Goal: Find specific page/section: Find specific page/section

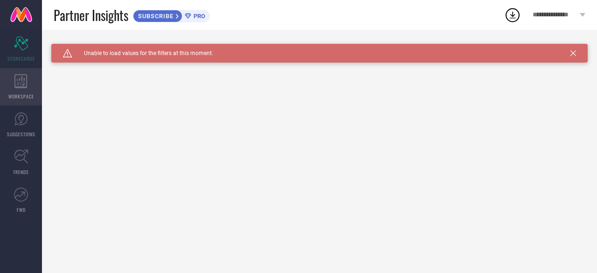
click at [22, 85] on icon at bounding box center [20, 81] width 13 height 14
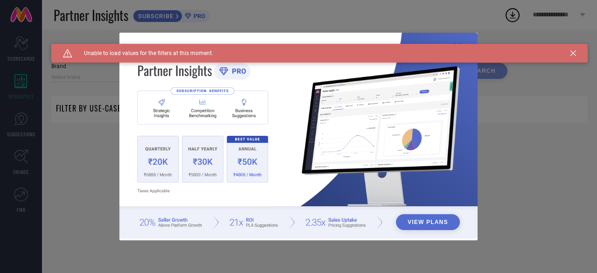
type input "1 STOP FASHION"
type input "All"
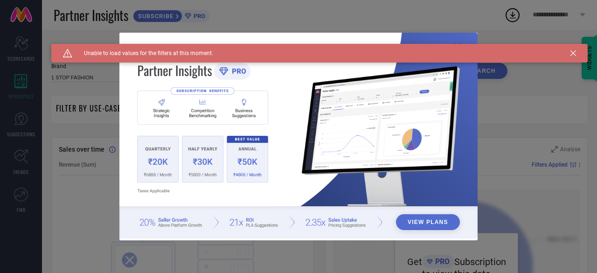
click at [165, 170] on img at bounding box center [298, 136] width 358 height 206
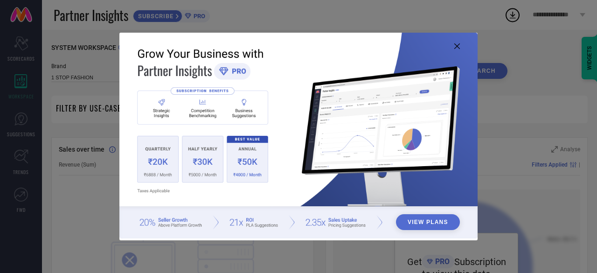
click at [453, 50] on img at bounding box center [298, 136] width 358 height 206
click at [454, 44] on icon at bounding box center [457, 46] width 6 height 6
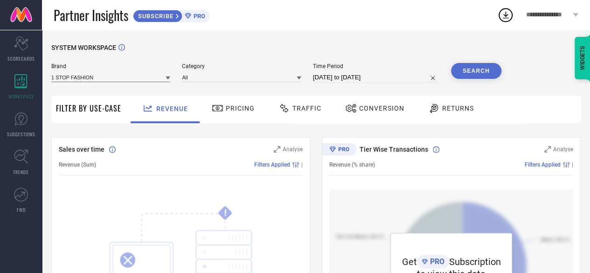
click at [99, 79] on input at bounding box center [110, 77] width 119 height 10
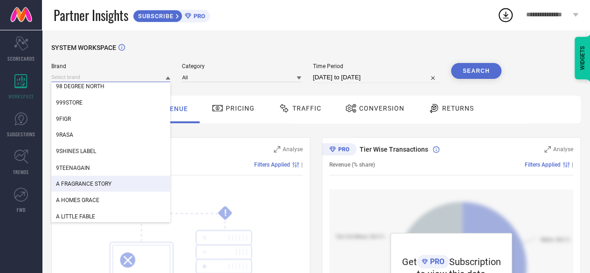
scroll to position [813, 0]
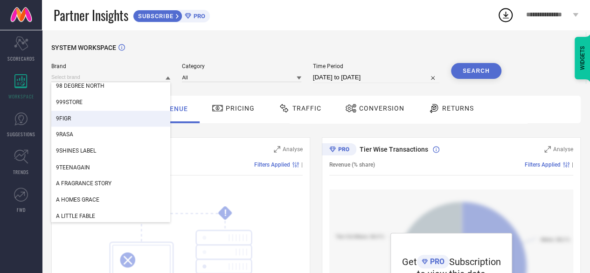
click at [164, 49] on div "SYSTEM WORKSPACE" at bounding box center [315, 53] width 529 height 19
